Goal: Task Accomplishment & Management: Manage account settings

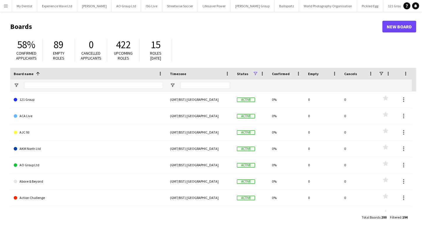
click at [7, 6] on app-icon "Menu" at bounding box center [6, 6] width 5 height 5
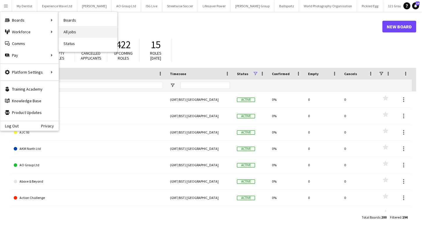
click at [70, 30] on link "All jobs" at bounding box center [88, 32] width 58 height 12
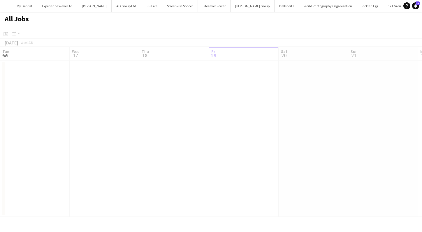
scroll to position [0, 139]
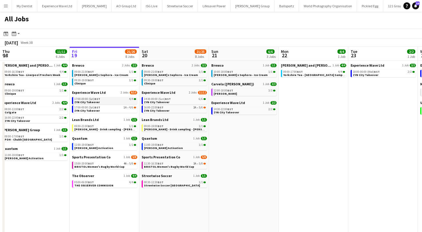
click at [105, 102] on link "17:00-00:00 (Sat) BST 4/4 ZYN City Takeover" at bounding box center [105, 100] width 62 height 7
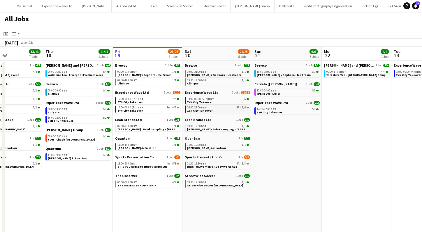
scroll to position [0, 166]
click at [219, 102] on link "14:30-00:00 (Sun) BST 6/6 ZYN City Takeover" at bounding box center [218, 100] width 62 height 7
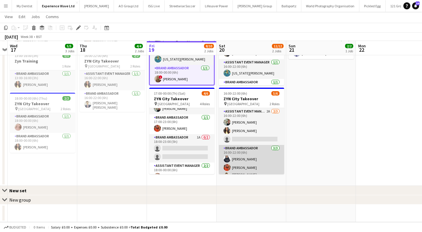
scroll to position [69, 0]
click at [246, 158] on app-card-role "Brand Ambassador 3/3 16:00-22:00 (6h) Adlina Othman Alison Anderson Mohamad Kha…" at bounding box center [251, 164] width 65 height 39
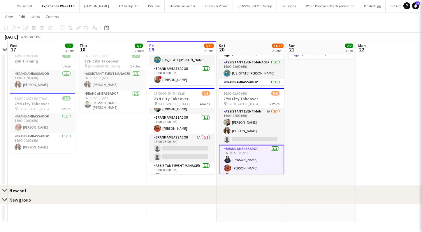
scroll to position [13, 0]
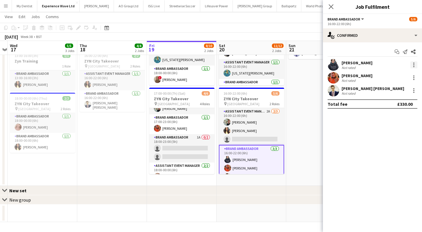
click at [415, 64] on div at bounding box center [414, 64] width 7 height 7
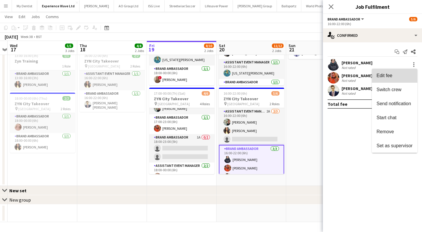
click at [394, 78] on button "Edit fee" at bounding box center [395, 76] width 46 height 14
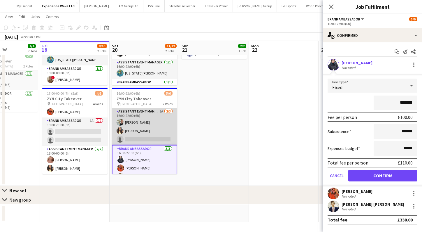
scroll to position [69, 0]
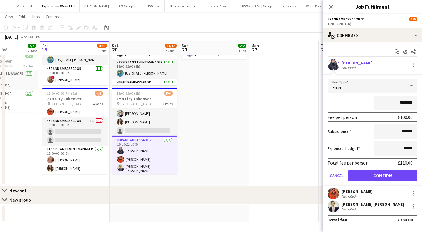
click at [214, 155] on app-date-cell "14:30-22:00 (7h30m) 2/2 ZYN City Takeover pin Manchester 2 Roles Assistant Even…" at bounding box center [214, 90] width 70 height 189
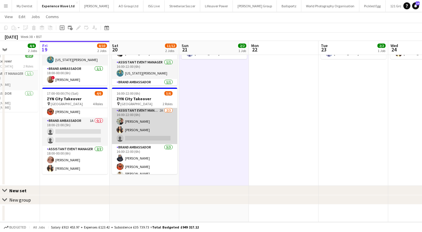
scroll to position [0, 0]
click at [141, 120] on app-card-role "Assistant Event Manager 2A 2/3 16:00-22:00 (6h) Paul McDonald Kelly Patterson s…" at bounding box center [144, 126] width 65 height 37
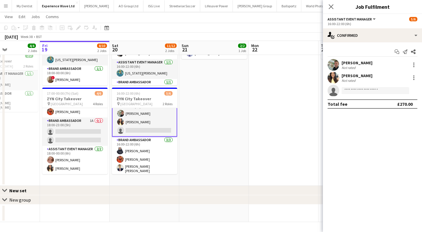
scroll to position [9, 0]
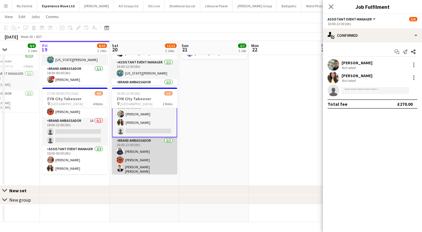
click at [138, 155] on app-card-role "Brand Ambassador 3/3 16:00-22:00 (6h) Adlina Othman Alison Anderson Mohamad Kha…" at bounding box center [144, 156] width 65 height 39
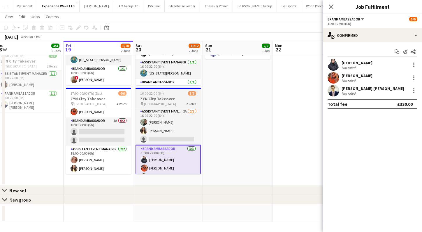
scroll to position [0, 155]
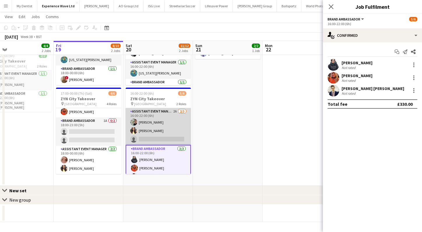
click at [149, 125] on app-card-role "Assistant Event Manager 2A 2/3 16:00-22:00 (6h) Paul McDonald Kelly Patterson s…" at bounding box center [158, 126] width 65 height 37
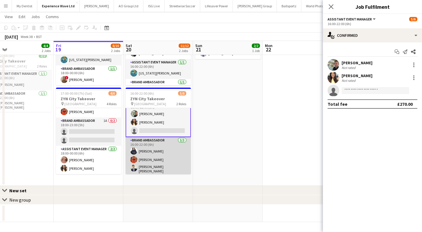
scroll to position [9, 0]
click at [160, 160] on app-card-role "Brand Ambassador 3/3 16:00-22:00 (6h) Adlina Othman Alison Anderson Mohamad Kha…" at bounding box center [158, 156] width 65 height 39
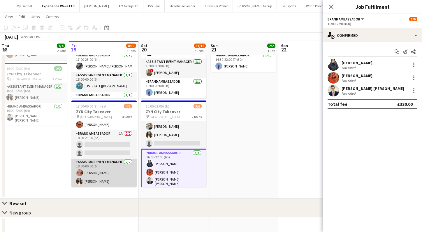
scroll to position [0, 0]
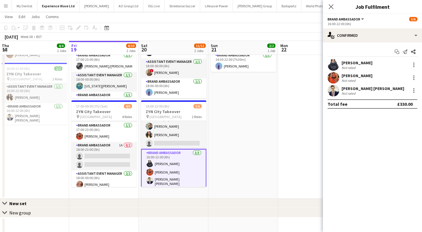
click at [167, 165] on app-card-role "Brand Ambassador 3/3 16:00-22:00 (6h) Adlina Othman Alison Anderson Mohamad Kha…" at bounding box center [173, 169] width 65 height 40
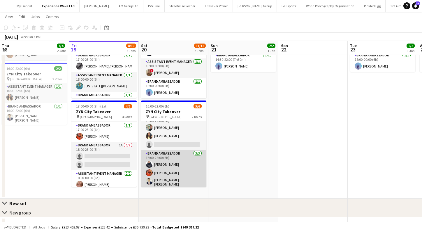
click at [174, 170] on app-card-role "Brand Ambassador 3/3 16:00-22:00 (6h) Adlina Othman Alison Anderson Mohamad Kha…" at bounding box center [173, 169] width 65 height 39
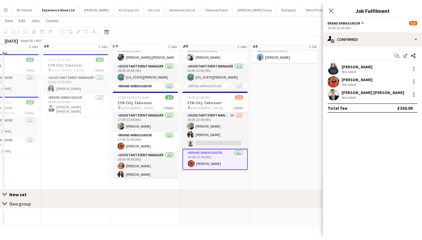
scroll to position [61, 0]
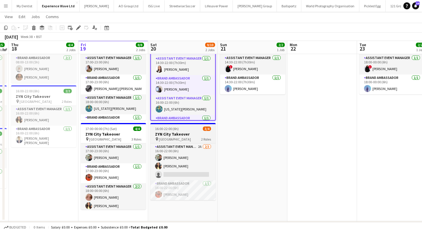
scroll to position [36, 0]
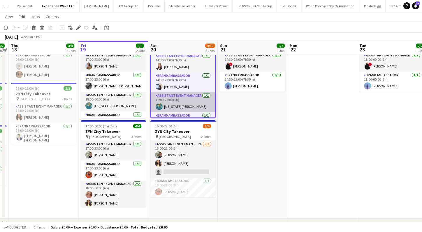
click at [197, 101] on app-card-role "Assistant Event Manager 1/1 16:00-22:00 (6h) georgia komar" at bounding box center [183, 102] width 64 height 20
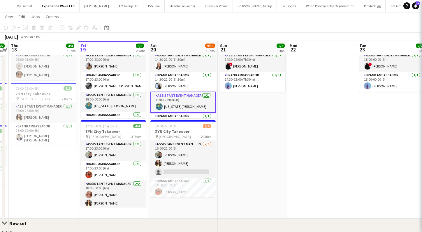
scroll to position [0, 201]
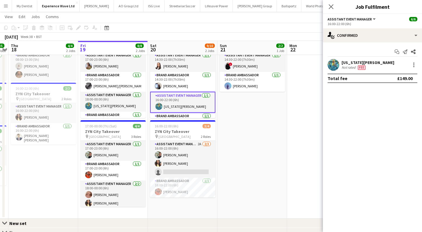
click at [413, 68] on div "georgia komar Not rated Fee" at bounding box center [372, 65] width 99 height 12
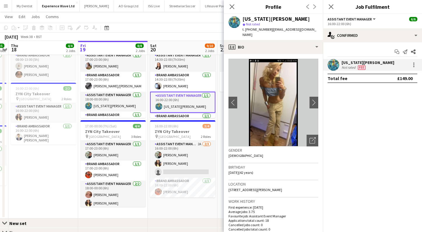
click at [411, 69] on div "georgia komar Not rated Fee" at bounding box center [372, 65] width 99 height 12
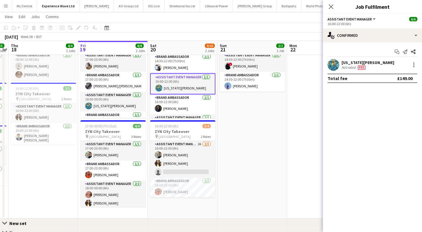
scroll to position [23, 0]
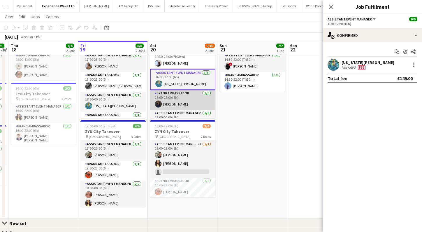
click at [180, 100] on app-card-role "Brand Ambassador 1/1 16:00-22:00 (6h) Liene Gulbe" at bounding box center [182, 100] width 65 height 20
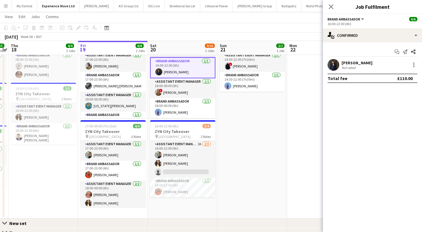
scroll to position [54, 0]
click at [182, 87] on app-card-role "Assistant Event Manager 1/1 18:00-00:00 (6h) ! Jane Graley" at bounding box center [182, 88] width 65 height 20
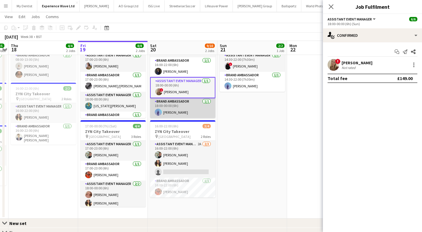
click at [163, 108] on app-card-role "Brand Ambassador 1/1 18:00-00:00 (6h) Raquel Lee" at bounding box center [182, 108] width 65 height 20
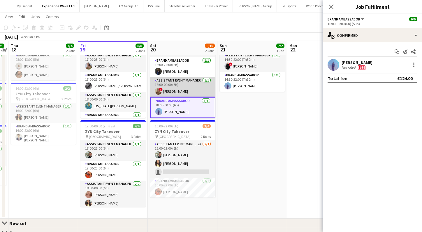
click at [162, 88] on span "!" at bounding box center [161, 90] width 4 height 4
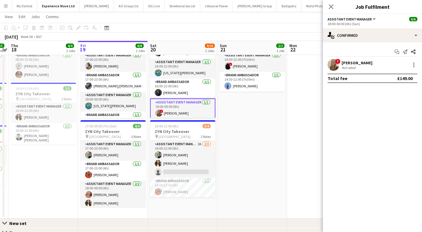
scroll to position [33, 0]
click at [171, 76] on app-card-role "Assistant Event Manager 1/1 16:00-22:00 (6h) georgia komar" at bounding box center [182, 69] width 65 height 20
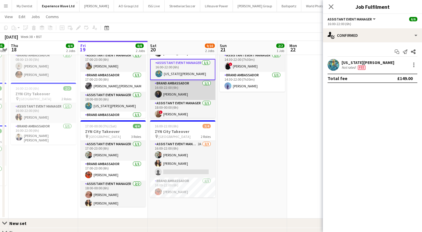
click at [171, 93] on app-card-role "Brand Ambassador 1/1 16:00-22:00 (6h) Liene Gulbe" at bounding box center [182, 90] width 65 height 20
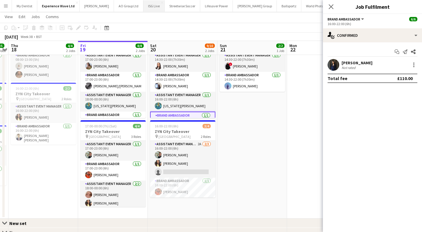
scroll to position [0, 0]
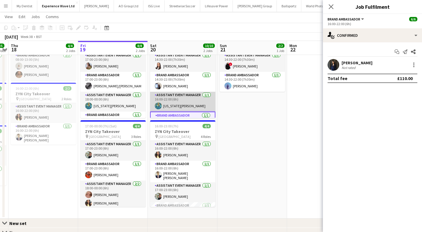
click at [182, 106] on app-card-role "Assistant Event Manager 1/1 16:00-22:00 (6h) georgia komar" at bounding box center [182, 102] width 65 height 20
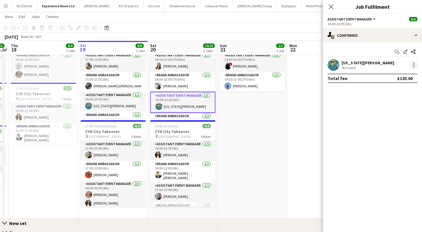
click at [412, 65] on div at bounding box center [414, 64] width 7 height 7
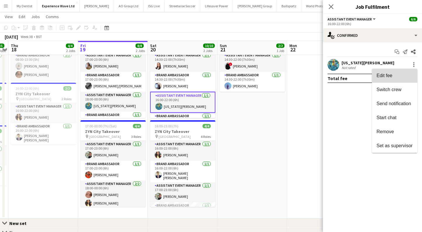
click at [392, 75] on span "Edit fee" at bounding box center [385, 75] width 16 height 5
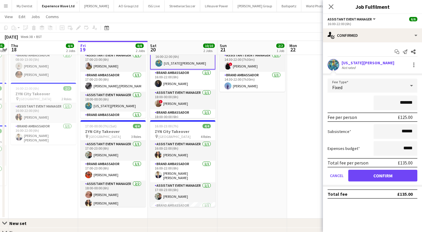
scroll to position [52, 0]
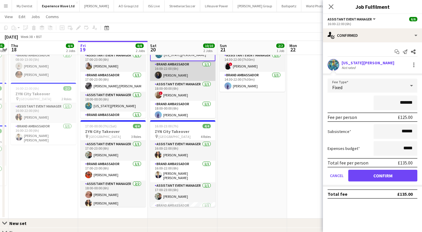
click at [189, 75] on app-card-role "Brand Ambassador 1/1 16:00-22:00 (6h) Liene Gulbe" at bounding box center [182, 71] width 65 height 20
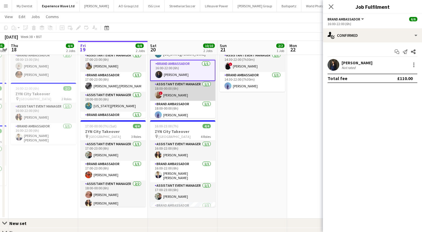
click at [181, 98] on app-card-role "Assistant Event Manager 1/1 18:00-00:00 (6h) ! Jane Graley" at bounding box center [182, 91] width 65 height 20
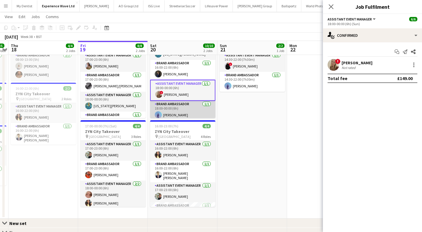
click at [181, 108] on app-card-role "Brand Ambassador 1/1 18:00-00:00 (6h) Raquel Lee" at bounding box center [182, 111] width 65 height 20
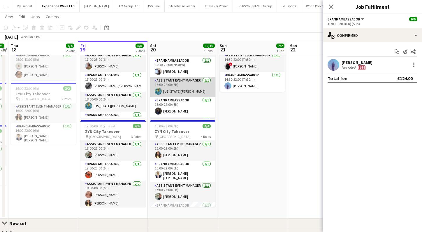
scroll to position [0, 0]
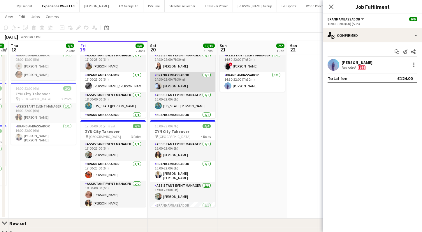
click at [182, 81] on app-card-role "Brand Ambassador 1/1 14:30-22:00 (7h30m) Jessica Robinson" at bounding box center [182, 82] width 65 height 20
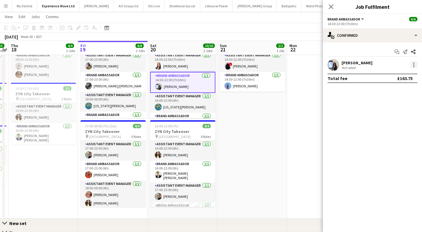
click at [413, 65] on div at bounding box center [414, 64] width 7 height 7
click at [401, 79] on button "Edit fee" at bounding box center [395, 76] width 46 height 14
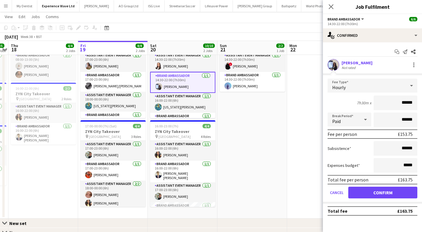
click at [270, 126] on app-date-cell "14:30-22:00 (7h30m) 2/2 ZYN City Takeover pin Manchester 2 Roles Assistant Even…" at bounding box center [253, 123] width 70 height 189
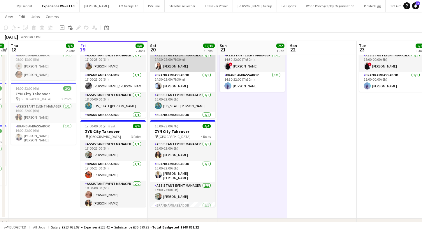
click at [179, 68] on app-card-role "Assistant Event Manager 1/1 14:30-22:00 (7h30m) Lillie Howes" at bounding box center [182, 62] width 65 height 20
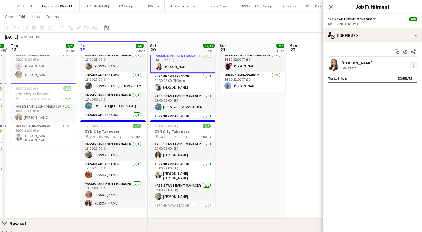
click at [415, 64] on div at bounding box center [414, 64] width 7 height 7
click at [399, 74] on span "Edit fee" at bounding box center [395, 75] width 36 height 5
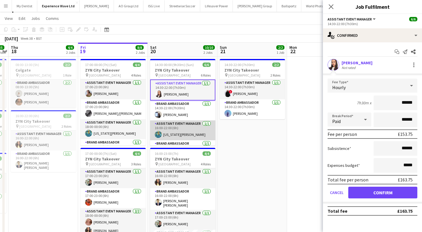
scroll to position [7, 0]
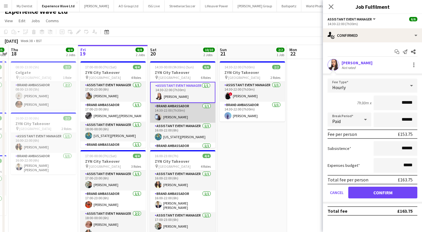
click at [188, 117] on app-card-role "Brand Ambassador 1/1 14:30-22:00 (7h30m) Jessica Robinson" at bounding box center [182, 113] width 65 height 20
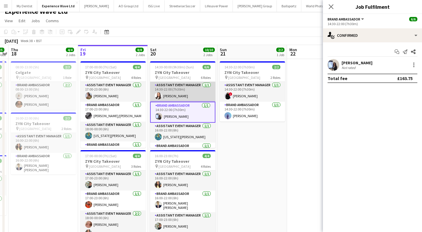
click at [193, 97] on app-card-role "Assistant Event Manager 1/1 14:30-22:00 (7h30m) Lillie Howes" at bounding box center [182, 92] width 65 height 20
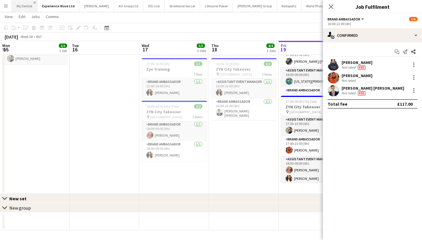
scroll to position [0, 168]
